Goal: Task Accomplishment & Management: Complete application form

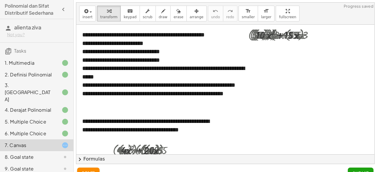
click at [152, 90] on div "**********" at bounding box center [164, 85] width 165 height 9
click at [151, 97] on div "**********" at bounding box center [164, 64] width 177 height 79
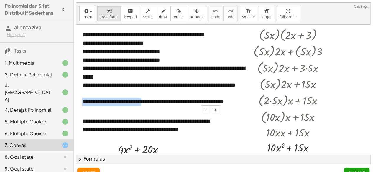
scroll to position [43, 0]
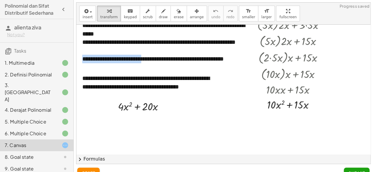
click at [229, 99] on div at bounding box center [223, 84] width 294 height 205
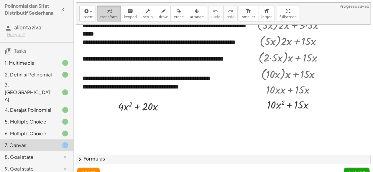
click at [102, 14] on button "transform" at bounding box center [109, 14] width 24 height 16
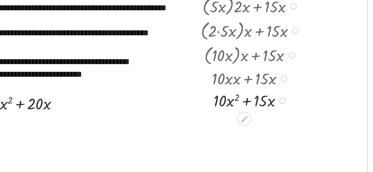
scroll to position [54, 0]
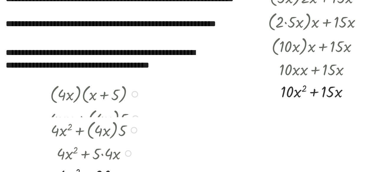
drag, startPoint x: 162, startPoint y: 95, endPoint x: 168, endPoint y: 157, distance: 61.6
click at [168, 157] on div "**********" at bounding box center [223, 83] width 294 height 161
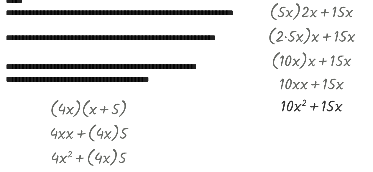
scroll to position [44, 0]
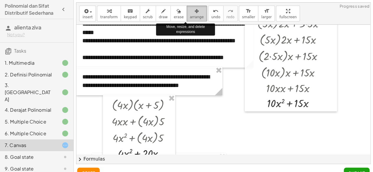
click at [190, 16] on span "arrange" at bounding box center [197, 17] width 14 height 4
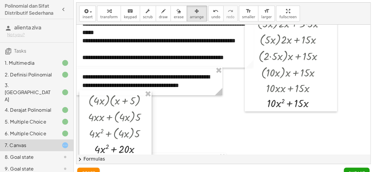
drag, startPoint x: 155, startPoint y: 113, endPoint x: 131, endPoint y: 108, distance: 24.0
click at [131, 108] on div at bounding box center [115, 123] width 72 height 67
click at [242, 17] on span "smaller" at bounding box center [248, 17] width 13 height 4
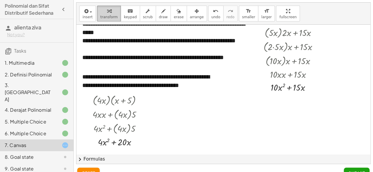
click at [107, 13] on icon "button" at bounding box center [109, 11] width 4 height 7
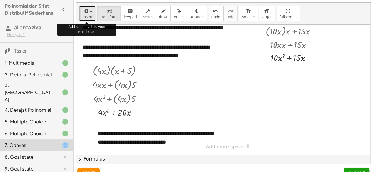
click at [92, 15] on button "insert" at bounding box center [87, 14] width 16 height 16
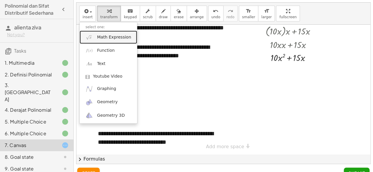
click at [112, 37] on span "Math Expression" at bounding box center [114, 37] width 34 height 6
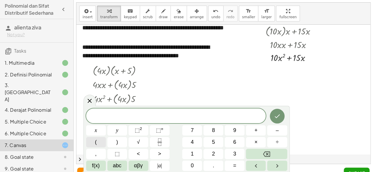
click at [99, 143] on button "(" at bounding box center [96, 142] width 20 height 10
click at [237, 153] on button "3" at bounding box center [234, 154] width 20 height 10
click at [117, 165] on span "abc" at bounding box center [117, 166] width 9 height 8
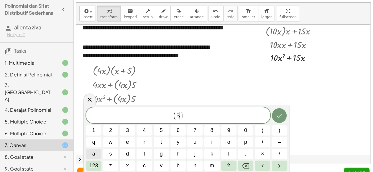
click at [92, 153] on span "a" at bounding box center [93, 154] width 3 height 8
click at [93, 167] on span "123" at bounding box center [93, 166] width 9 height 8
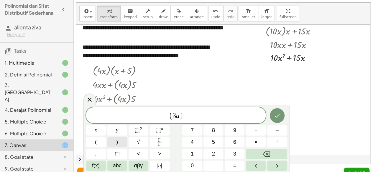
click at [122, 144] on button ")" at bounding box center [117, 142] width 20 height 10
click at [254, 144] on span "×" at bounding box center [255, 142] width 3 height 8
click at [92, 143] on button "(" at bounding box center [96, 142] width 20 height 10
click at [213, 155] on span "2" at bounding box center [213, 154] width 3 height 8
click at [118, 167] on span "abc" at bounding box center [117, 166] width 9 height 8
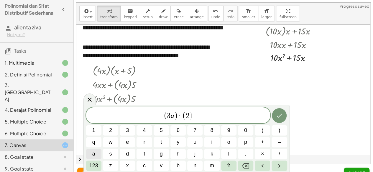
click at [95, 154] on button "a" at bounding box center [93, 154] width 15 height 10
click at [95, 165] on span "123" at bounding box center [93, 166] width 9 height 8
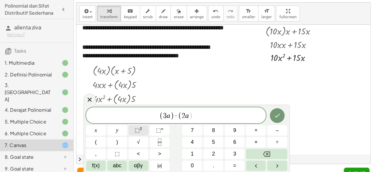
click at [142, 131] on button "⬚ 2" at bounding box center [138, 130] width 20 height 10
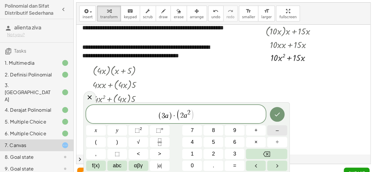
click at [277, 133] on span "–" at bounding box center [276, 131] width 3 height 8
click at [120, 168] on span "abc" at bounding box center [117, 166] width 9 height 8
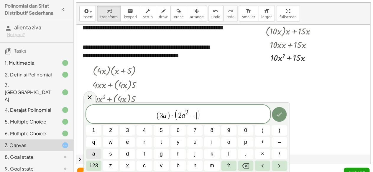
click at [94, 154] on span "a" at bounding box center [93, 154] width 3 height 8
click at [94, 166] on span "123" at bounding box center [93, 166] width 9 height 8
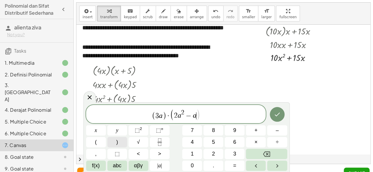
click at [117, 146] on span ")" at bounding box center [117, 142] width 2 height 8
click at [278, 116] on icon "Done" at bounding box center [276, 114] width 7 height 7
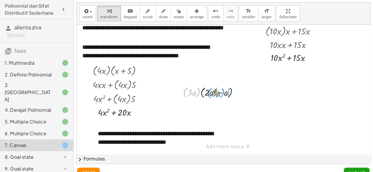
drag, startPoint x: 196, startPoint y: 92, endPoint x: 225, endPoint y: 91, distance: 28.9
click at [225, 91] on div at bounding box center [212, 92] width 65 height 14
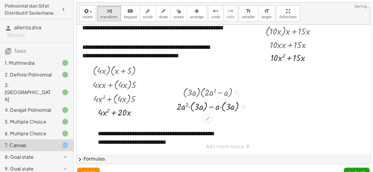
scroll to position [11, 0]
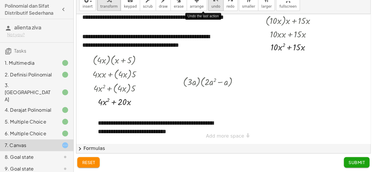
click at [211, 6] on span "undo" at bounding box center [215, 6] width 9 height 4
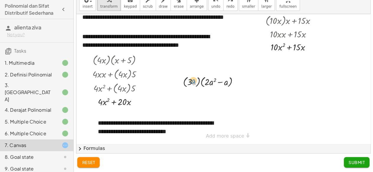
click at [193, 75] on div at bounding box center [212, 82] width 65 height 14
drag, startPoint x: 197, startPoint y: 83, endPoint x: 221, endPoint y: 84, distance: 23.9
click at [221, 84] on div at bounding box center [212, 82] width 65 height 14
click at [200, 95] on div at bounding box center [213, 96] width 74 height 14
click at [205, 97] on div at bounding box center [213, 96] width 74 height 14
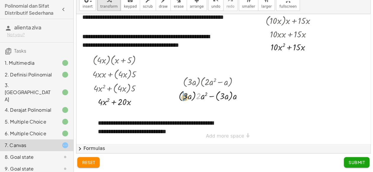
drag, startPoint x: 197, startPoint y: 97, endPoint x: 184, endPoint y: 99, distance: 13.6
click at [184, 99] on div at bounding box center [213, 96] width 74 height 14
click at [188, 97] on div at bounding box center [213, 96] width 76 height 14
drag, startPoint x: 200, startPoint y: 97, endPoint x: 191, endPoint y: 96, distance: 8.9
click at [191, 96] on div at bounding box center [213, 96] width 70 height 14
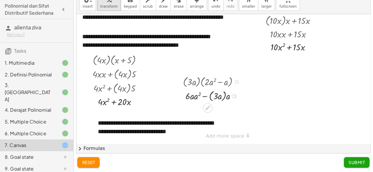
click at [191, 96] on div at bounding box center [212, 96] width 65 height 14
click at [193, 97] on div at bounding box center [212, 96] width 65 height 14
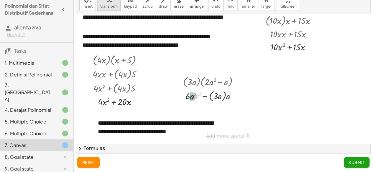
drag, startPoint x: 195, startPoint y: 97, endPoint x: 191, endPoint y: 98, distance: 4.4
drag, startPoint x: 226, startPoint y: 98, endPoint x: 218, endPoint y: 98, distance: 8.5
click at [218, 98] on div at bounding box center [212, 96] width 65 height 14
drag, startPoint x: 222, startPoint y: 97, endPoint x: 219, endPoint y: 97, distance: 3.5
click at [208, 96] on div "+ · − · a · 3 · a 6 3 2" at bounding box center [208, 96] width 0 height 0
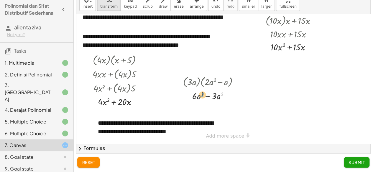
drag, startPoint x: 221, startPoint y: 93, endPoint x: 202, endPoint y: 94, distance: 19.4
click at [202, 94] on div at bounding box center [212, 95] width 65 height 13
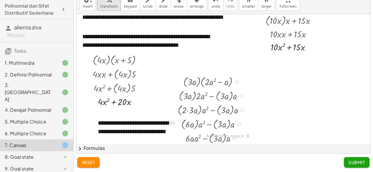
drag, startPoint x: 226, startPoint y: 96, endPoint x: 226, endPoint y: 186, distance: 89.8
click at [226, 172] on html "Polinomial [PERSON_NAME] Sifat Distributif Sederhana alienta ziva Not you? Task…" at bounding box center [186, 80] width 373 height 183
click at [190, 7] on span "arrange" at bounding box center [197, 6] width 14 height 4
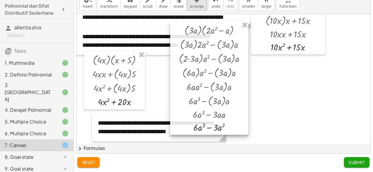
drag, startPoint x: 206, startPoint y: 90, endPoint x: 207, endPoint y: 38, distance: 51.6
click at [207, 38] on div at bounding box center [209, 77] width 78 height 113
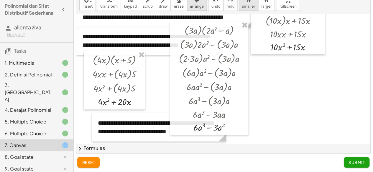
click at [242, 8] on span "smaller" at bounding box center [248, 6] width 13 height 4
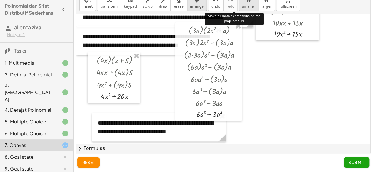
click at [242, 8] on span "smaller" at bounding box center [248, 6] width 13 height 4
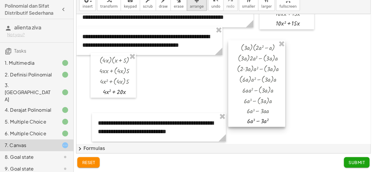
drag, startPoint x: 227, startPoint y: 56, endPoint x: 275, endPoint y: 73, distance: 51.5
click at [275, 73] on div at bounding box center [256, 83] width 57 height 87
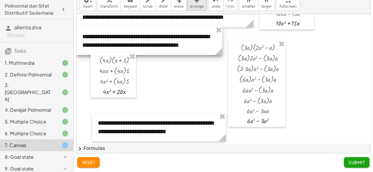
click at [208, 43] on div at bounding box center [149, 41] width 146 height 29
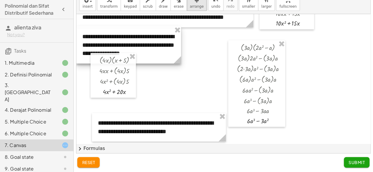
drag, startPoint x: 222, startPoint y: 53, endPoint x: 181, endPoint y: 47, distance: 41.4
click at [181, 47] on div "**********" at bounding box center [128, 45] width 105 height 37
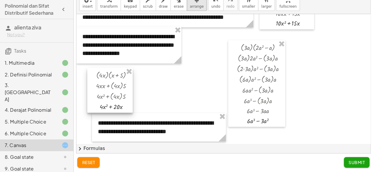
drag, startPoint x: 132, startPoint y: 89, endPoint x: 129, endPoint y: 104, distance: 15.4
click at [129, 104] on div at bounding box center [109, 90] width 45 height 45
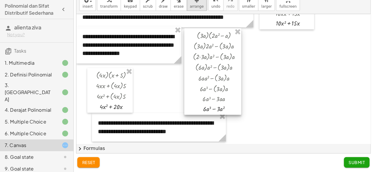
drag, startPoint x: 283, startPoint y: 107, endPoint x: 239, endPoint y: 95, distance: 45.5
click at [239, 95] on div at bounding box center [212, 71] width 57 height 87
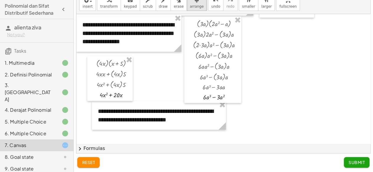
scroll to position [118, 0]
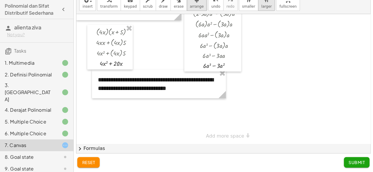
click at [261, 4] on span "larger" at bounding box center [266, 6] width 10 height 4
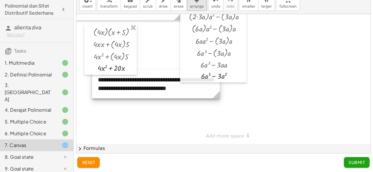
drag, startPoint x: 219, startPoint y: 89, endPoint x: 213, endPoint y: 94, distance: 7.5
click at [213, 94] on icon at bounding box center [216, 95] width 10 height 10
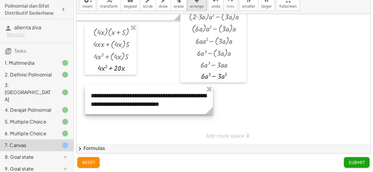
drag, startPoint x: 211, startPoint y: 86, endPoint x: 204, endPoint y: 102, distance: 17.4
click at [204, 102] on div at bounding box center [149, 100] width 128 height 29
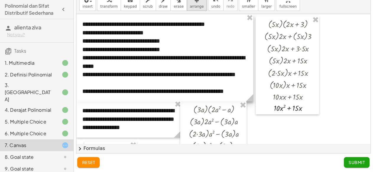
scroll to position [0, 0]
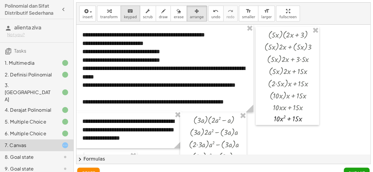
click at [127, 11] on icon "keyboard" at bounding box center [130, 11] width 6 height 7
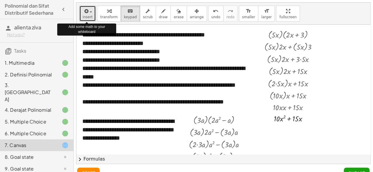
click at [90, 11] on span "button" at bounding box center [91, 11] width 2 height 1
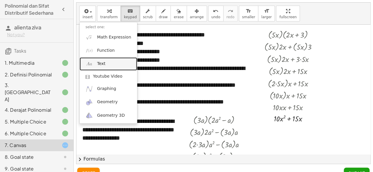
click at [116, 62] on link "Text" at bounding box center [108, 63] width 57 height 13
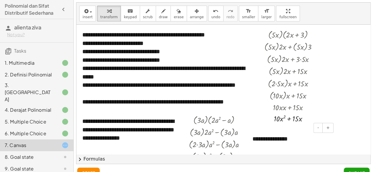
click at [296, 140] on div "**********" at bounding box center [290, 139] width 88 height 20
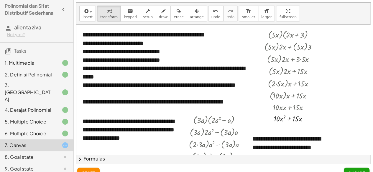
scroll to position [5, 0]
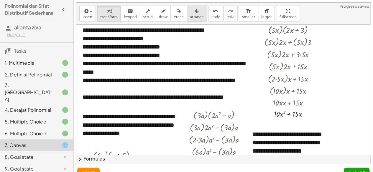
click at [190, 17] on span "arrange" at bounding box center [197, 17] width 14 height 4
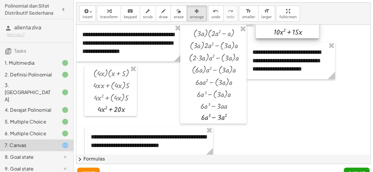
scroll to position [92, 0]
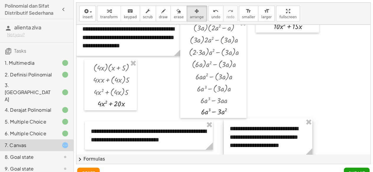
drag, startPoint x: 315, startPoint y: 71, endPoint x: 292, endPoint y: 153, distance: 85.2
click at [292, 153] on div at bounding box center [268, 137] width 88 height 37
click at [107, 11] on icon "button" at bounding box center [109, 11] width 4 height 7
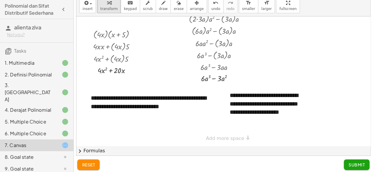
scroll to position [11, 0]
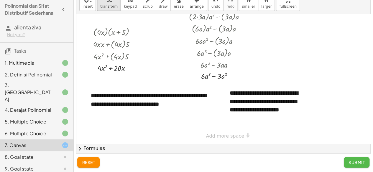
click at [360, 161] on span "Submit" at bounding box center [356, 162] width 16 height 5
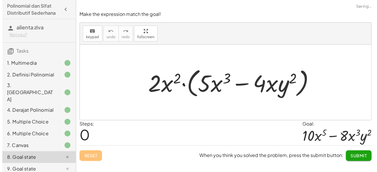
scroll to position [0, 0]
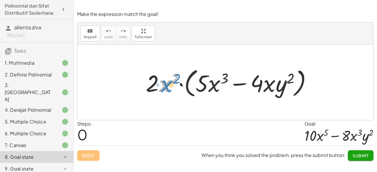
click at [169, 90] on div at bounding box center [231, 83] width 177 height 34
click at [157, 90] on div at bounding box center [231, 83] width 177 height 34
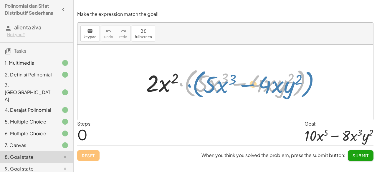
drag, startPoint x: 300, startPoint y: 90, endPoint x: 307, endPoint y: 91, distance: 6.6
click at [307, 91] on div at bounding box center [231, 83] width 177 height 34
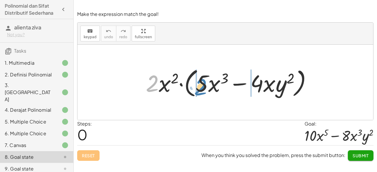
drag, startPoint x: 151, startPoint y: 83, endPoint x: 200, endPoint y: 87, distance: 48.4
click at [200, 87] on div at bounding box center [231, 83] width 177 height 34
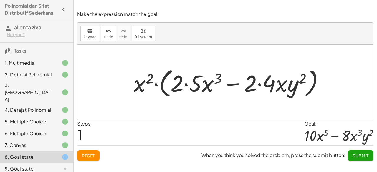
click at [261, 87] on div at bounding box center [231, 83] width 201 height 34
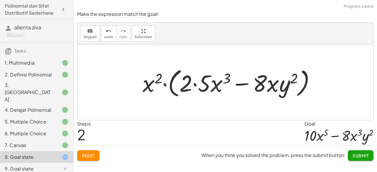
click at [201, 86] on div at bounding box center [231, 83] width 183 height 34
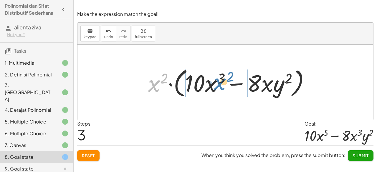
drag, startPoint x: 155, startPoint y: 86, endPoint x: 216, endPoint y: 84, distance: 61.6
click at [216, 84] on div at bounding box center [231, 83] width 172 height 34
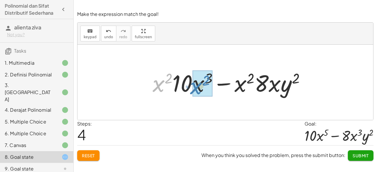
drag, startPoint x: 160, startPoint y: 87, endPoint x: 199, endPoint y: 88, distance: 38.6
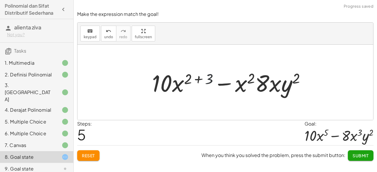
click at [206, 80] on div at bounding box center [231, 82] width 164 height 30
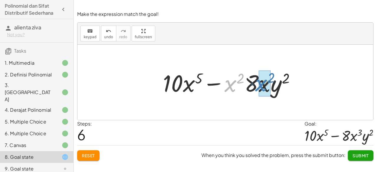
drag, startPoint x: 231, startPoint y: 88, endPoint x: 262, endPoint y: 88, distance: 30.9
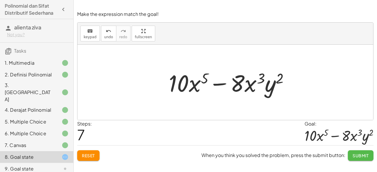
click at [360, 155] on span "Submit" at bounding box center [361, 155] width 16 height 5
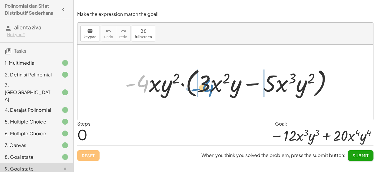
drag, startPoint x: 141, startPoint y: 85, endPoint x: 203, endPoint y: 89, distance: 62.6
click at [203, 89] on div at bounding box center [231, 83] width 218 height 34
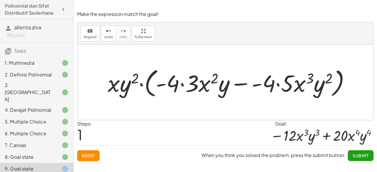
click at [180, 85] on div at bounding box center [231, 83] width 253 height 34
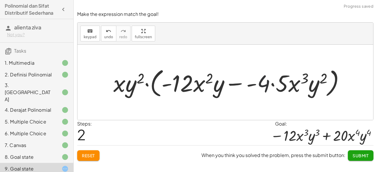
click at [269, 84] on div at bounding box center [231, 83] width 242 height 34
click at [280, 84] on div at bounding box center [231, 83] width 242 height 34
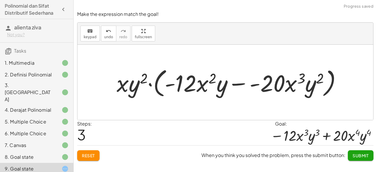
click at [244, 86] on div at bounding box center [231, 83] width 235 height 34
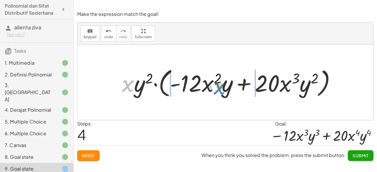
drag, startPoint x: 127, startPoint y: 86, endPoint x: 218, endPoint y: 88, distance: 90.7
click at [218, 88] on div at bounding box center [231, 83] width 224 height 34
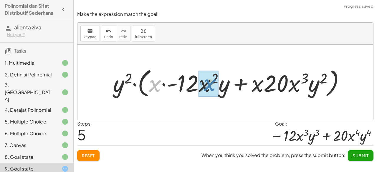
drag, startPoint x: 157, startPoint y: 90, endPoint x: 213, endPoint y: 89, distance: 56.0
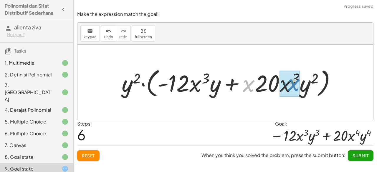
drag, startPoint x: 245, startPoint y: 87, endPoint x: 291, endPoint y: 86, distance: 45.4
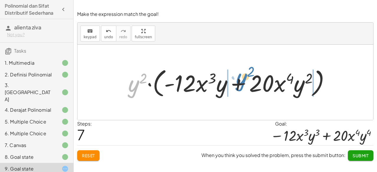
drag, startPoint x: 135, startPoint y: 91, endPoint x: 242, endPoint y: 84, distance: 107.1
click at [242, 84] on div at bounding box center [231, 83] width 212 height 34
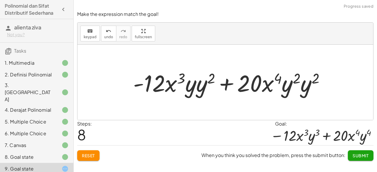
click at [199, 91] on div at bounding box center [231, 82] width 202 height 30
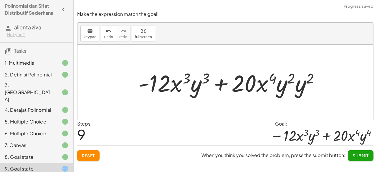
click at [303, 82] on div at bounding box center [231, 82] width 192 height 30
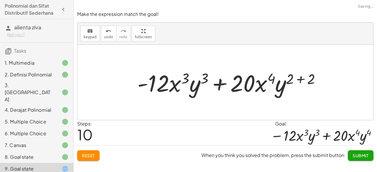
click at [294, 83] on div at bounding box center [231, 82] width 194 height 30
click at [292, 74] on div at bounding box center [231, 82] width 194 height 30
click at [314, 80] on div at bounding box center [231, 82] width 194 height 30
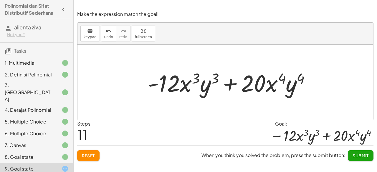
click at [361, 152] on button "Submit" at bounding box center [361, 155] width 26 height 11
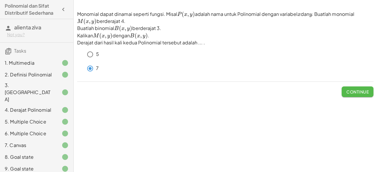
click at [358, 92] on span "Continue" at bounding box center [357, 91] width 22 height 5
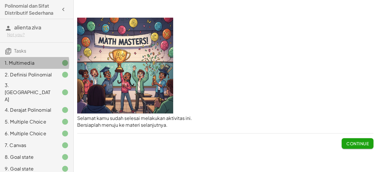
click at [52, 64] on div at bounding box center [60, 62] width 16 height 7
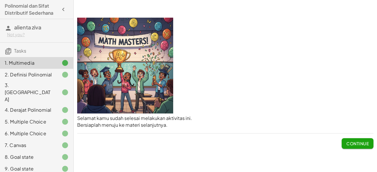
click at [52, 64] on div at bounding box center [60, 62] width 16 height 7
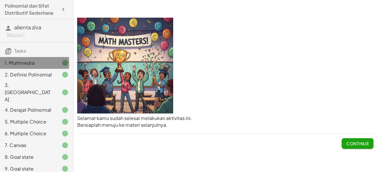
click at [52, 64] on div at bounding box center [60, 62] width 16 height 7
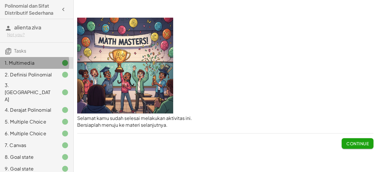
click at [52, 64] on div at bounding box center [60, 62] width 16 height 7
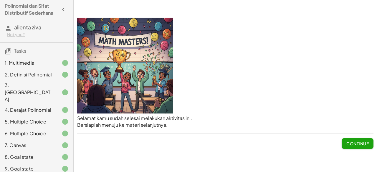
drag, startPoint x: 49, startPoint y: 64, endPoint x: 247, endPoint y: 73, distance: 197.5
click at [247, 73] on p at bounding box center [225, 67] width 296 height 98
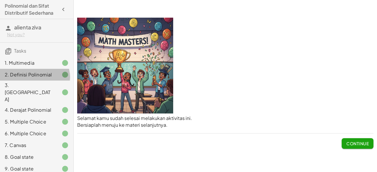
click at [31, 78] on div "2. Definisi Polinomial" at bounding box center [28, 74] width 47 height 7
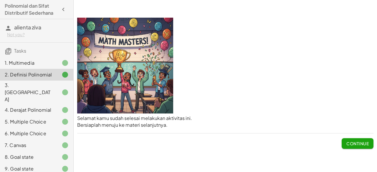
scroll to position [41, 0]
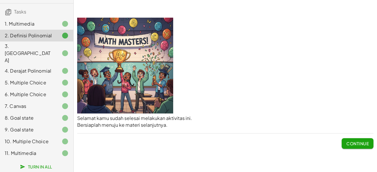
click at [43, 167] on span "Turn In All" at bounding box center [36, 166] width 31 height 5
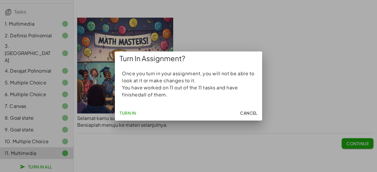
click at [251, 113] on span "Cancel" at bounding box center [248, 112] width 17 height 5
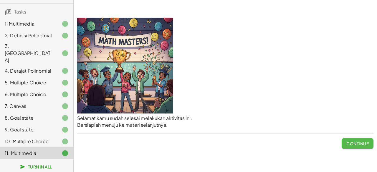
click at [362, 145] on span "Continue" at bounding box center [357, 143] width 22 height 5
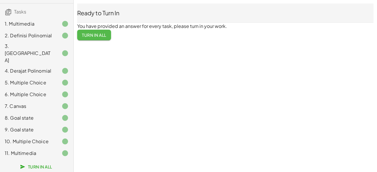
click at [102, 37] on span "Turn In All" at bounding box center [94, 34] width 24 height 5
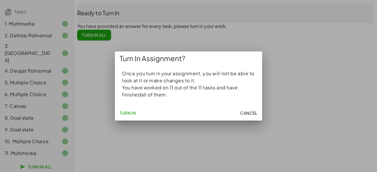
click at [250, 115] on span "Cancel" at bounding box center [248, 112] width 17 height 5
